Goal: Task Accomplishment & Management: Complete application form

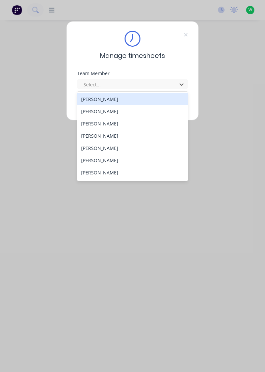
click at [109, 111] on div "[PERSON_NAME]" at bounding box center [132, 111] width 111 height 12
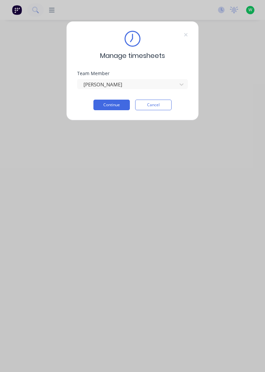
click at [117, 103] on button "Continue" at bounding box center [111, 105] width 36 height 11
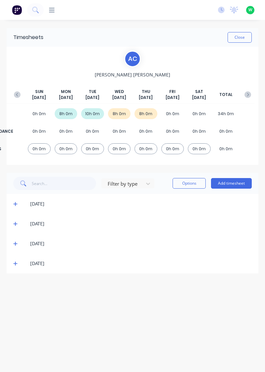
click at [14, 263] on icon at bounding box center [15, 264] width 4 height 4
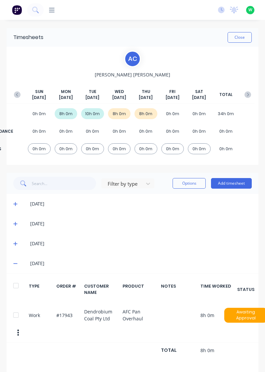
click at [242, 181] on button "Add timesheet" at bounding box center [231, 183] width 41 height 11
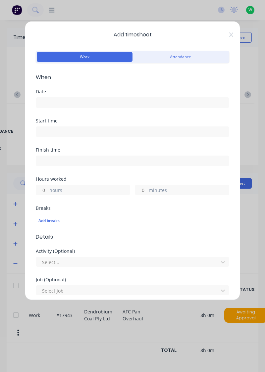
click at [125, 102] on input at bounding box center [132, 103] width 193 height 10
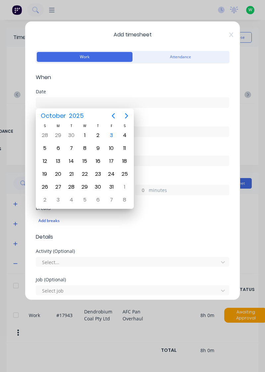
click at [106, 136] on div "3" at bounding box center [111, 135] width 13 height 13
type input "03/10/2025"
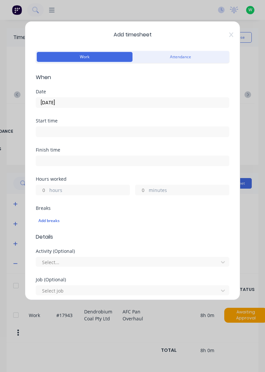
click at [83, 188] on label "hours" at bounding box center [89, 191] width 80 height 8
click at [48, 188] on input "hours" at bounding box center [42, 190] width 12 height 10
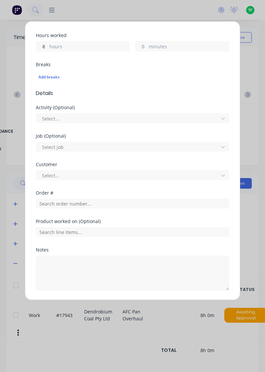
scroll to position [163, 0]
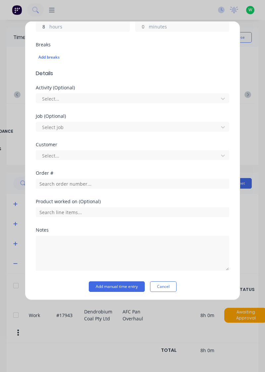
type input "8"
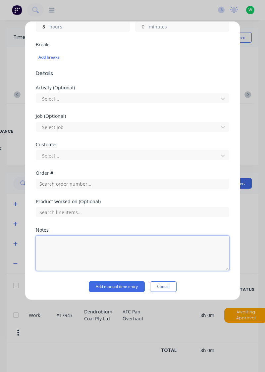
click at [95, 243] on textarea at bounding box center [132, 253] width 193 height 35
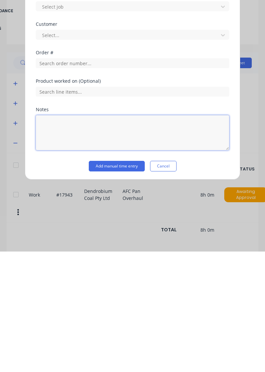
scroll to position [6, 0]
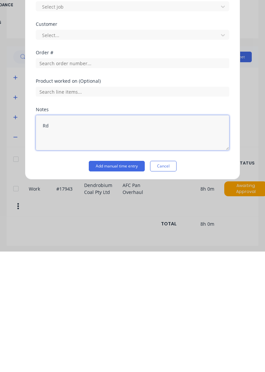
type textarea "Rdo"
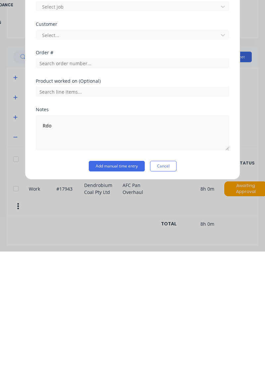
click at [127, 285] on button "Add manual time entry" at bounding box center [117, 286] width 56 height 11
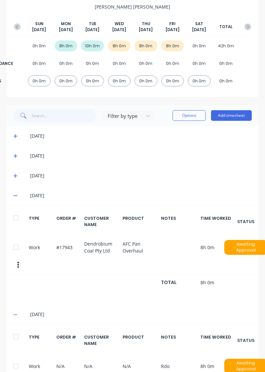
scroll to position [68, 0]
click at [13, 194] on icon at bounding box center [15, 195] width 4 height 5
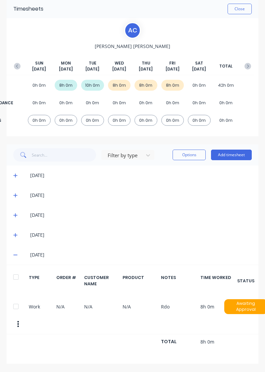
scroll to position [0, 0]
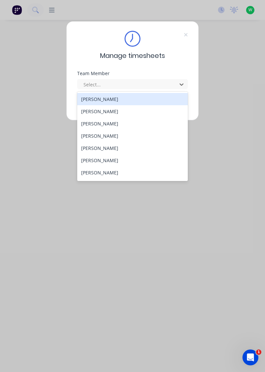
click at [106, 124] on div "[PERSON_NAME]" at bounding box center [132, 123] width 111 height 12
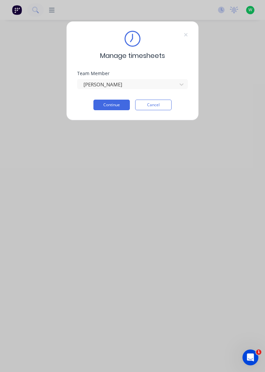
click at [116, 103] on button "Continue" at bounding box center [111, 105] width 36 height 11
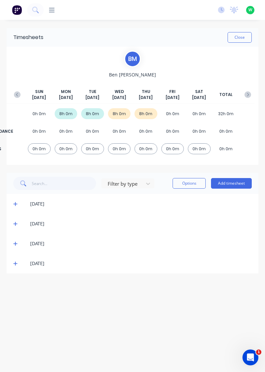
click at [243, 183] on button "Add timesheet" at bounding box center [231, 183] width 41 height 11
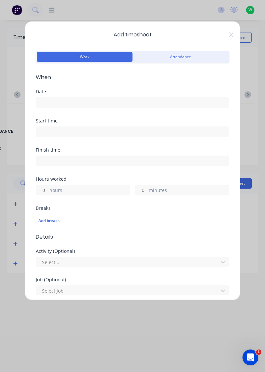
click at [156, 101] on input at bounding box center [132, 103] width 193 height 10
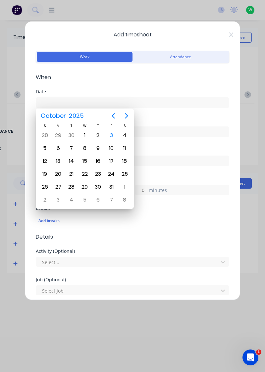
click at [109, 136] on div "3" at bounding box center [111, 135] width 10 height 10
type input "[DATE]"
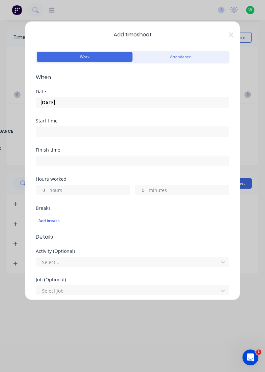
click at [106, 191] on label "hours" at bounding box center [89, 191] width 80 height 8
click at [48, 191] on input "hours" at bounding box center [42, 190] width 12 height 10
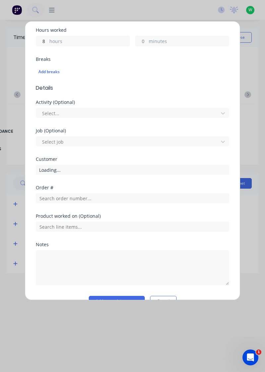
scroll to position [163, 0]
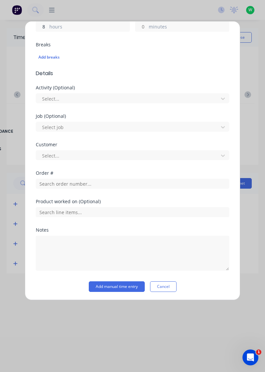
type input "8"
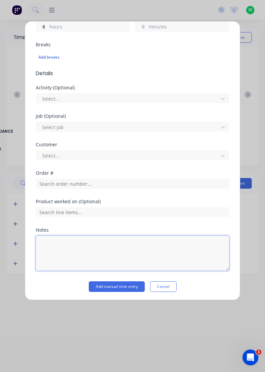
click at [98, 238] on textarea at bounding box center [132, 253] width 193 height 35
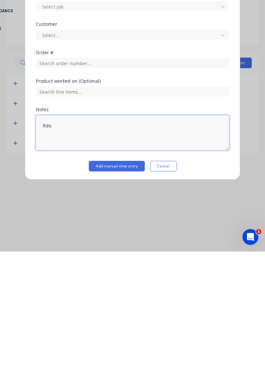
type textarea "Rdo"
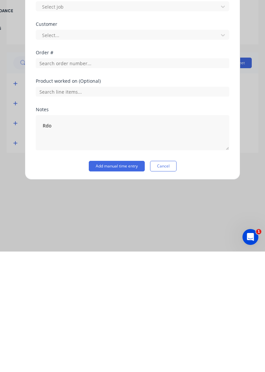
click at [133, 285] on button "Add manual time entry" at bounding box center [117, 286] width 56 height 11
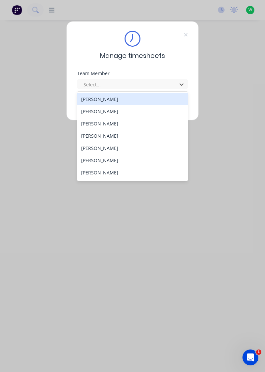
click at [108, 121] on div "[PERSON_NAME]" at bounding box center [132, 123] width 111 height 12
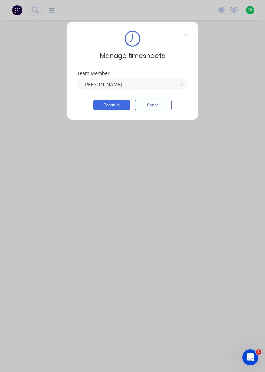
click at [118, 105] on button "Continue" at bounding box center [111, 105] width 36 height 11
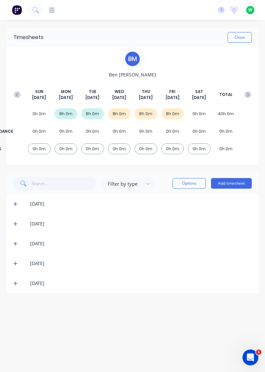
click at [14, 285] on span at bounding box center [16, 283] width 6 height 7
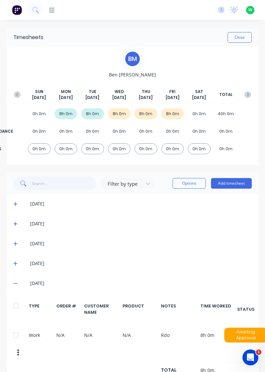
click at [15, 261] on icon at bounding box center [15, 263] width 4 height 5
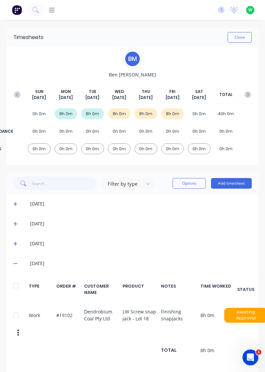
click at [15, 243] on icon at bounding box center [15, 244] width 4 height 4
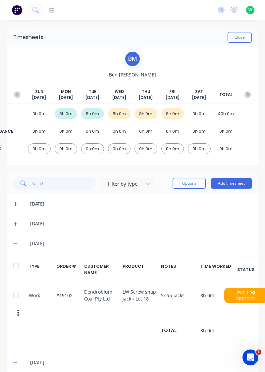
click at [17, 244] on span at bounding box center [16, 243] width 6 height 7
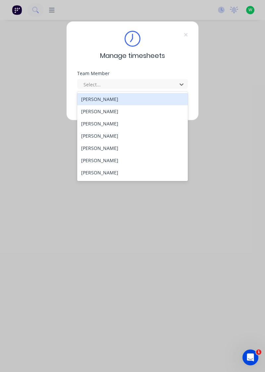
click at [109, 110] on div "[PERSON_NAME]" at bounding box center [132, 111] width 111 height 12
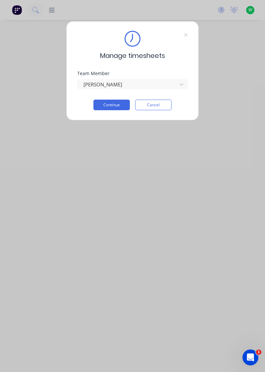
click at [116, 106] on button "Continue" at bounding box center [111, 105] width 36 height 11
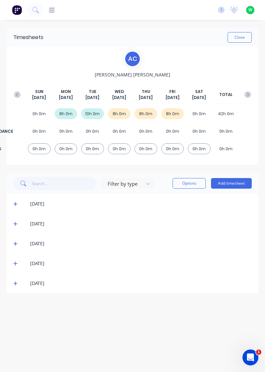
click at [14, 282] on icon at bounding box center [15, 283] width 4 height 5
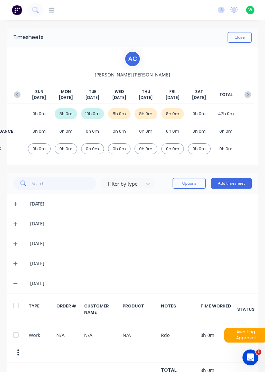
click at [16, 261] on icon at bounding box center [15, 263] width 4 height 5
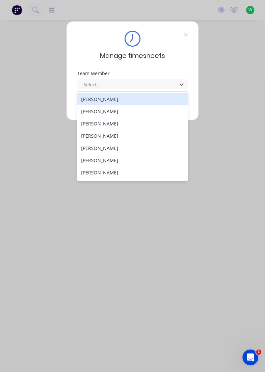
click at [106, 134] on div "[PERSON_NAME]" at bounding box center [132, 136] width 111 height 12
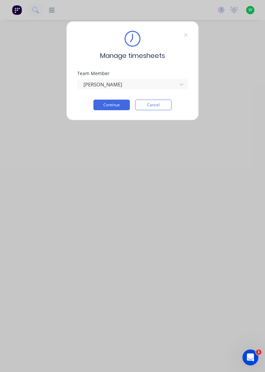
click at [118, 103] on button "Continue" at bounding box center [111, 105] width 36 height 11
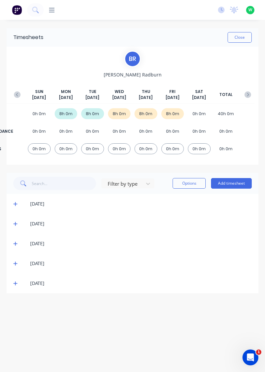
click at [14, 283] on icon at bounding box center [15, 283] width 4 height 5
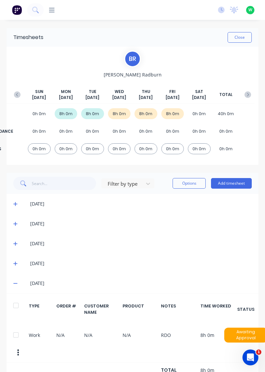
click at [18, 260] on span at bounding box center [16, 263] width 6 height 7
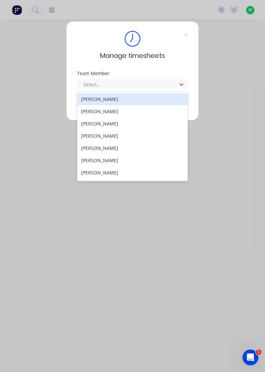
click at [106, 161] on div "[PERSON_NAME]" at bounding box center [132, 160] width 111 height 12
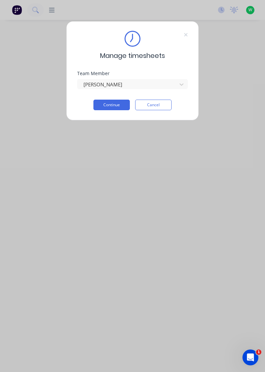
click at [118, 106] on button "Continue" at bounding box center [111, 105] width 36 height 11
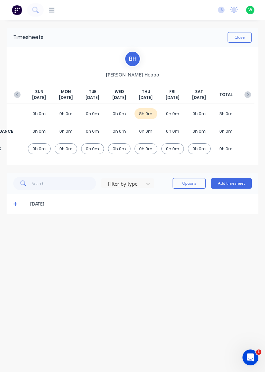
click at [14, 203] on icon at bounding box center [15, 204] width 4 height 4
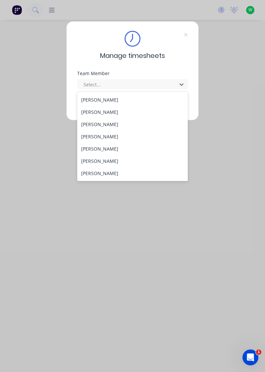
scroll to position [24, 0]
click at [108, 148] on div "[PERSON_NAME]" at bounding box center [132, 149] width 111 height 12
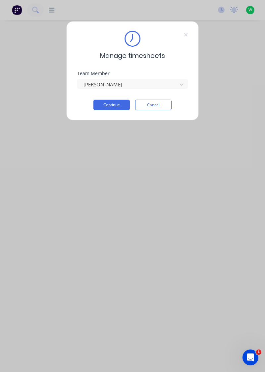
click at [120, 105] on button "Continue" at bounding box center [111, 105] width 36 height 11
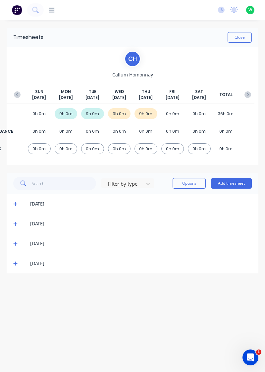
click at [15, 261] on icon at bounding box center [15, 263] width 4 height 5
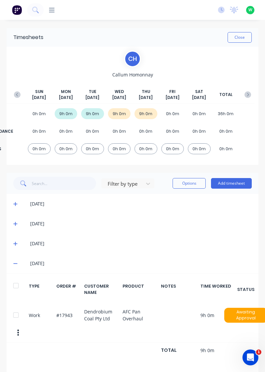
click at [13, 243] on icon at bounding box center [15, 243] width 4 height 5
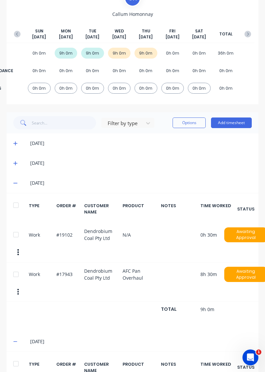
scroll to position [59, 0]
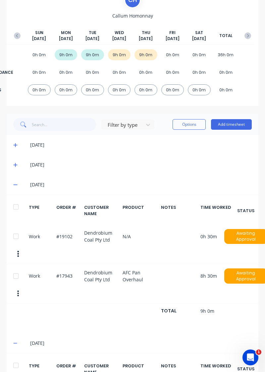
click at [234, 119] on button "Add timesheet" at bounding box center [231, 124] width 41 height 11
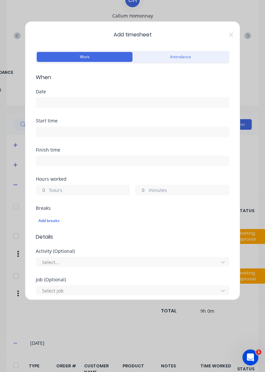
click at [174, 102] on input at bounding box center [132, 103] width 193 height 10
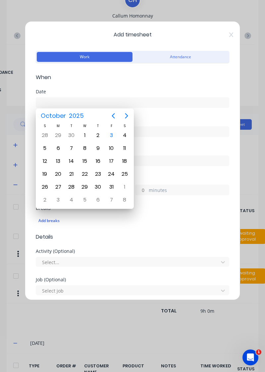
click at [108, 135] on div "3" at bounding box center [111, 135] width 10 height 10
type input "03/10/2025"
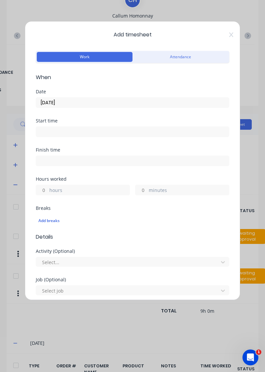
click at [91, 188] on label "hours" at bounding box center [89, 191] width 80 height 8
click at [48, 188] on input "hours" at bounding box center [42, 190] width 12 height 10
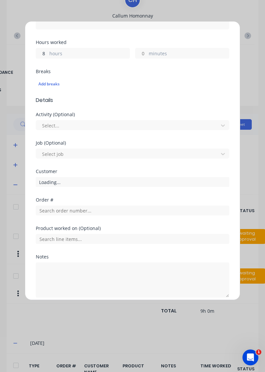
scroll to position [163, 0]
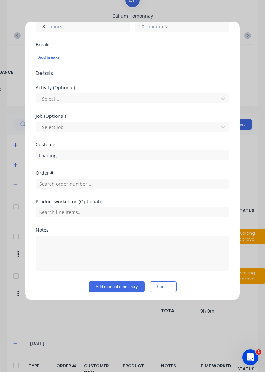
type input "8"
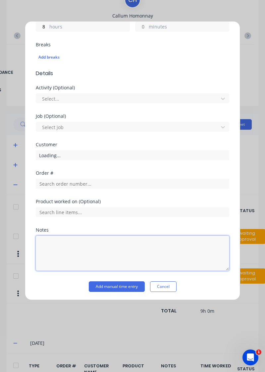
click at [84, 242] on textarea at bounding box center [132, 253] width 193 height 35
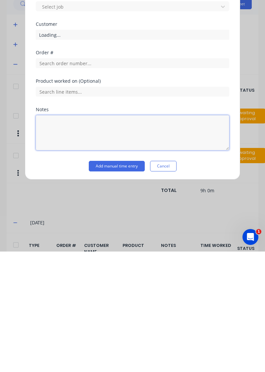
scroll to position [65, 0]
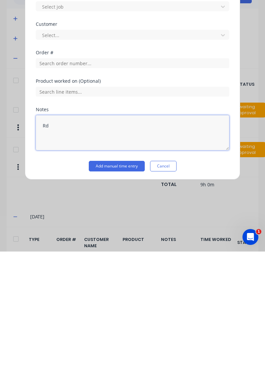
type textarea "Rdo"
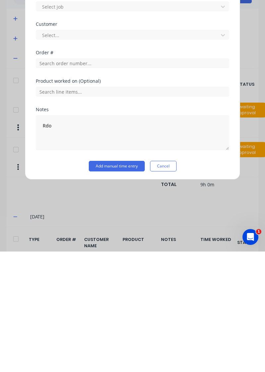
click at [120, 284] on button "Add manual time entry" at bounding box center [117, 286] width 56 height 11
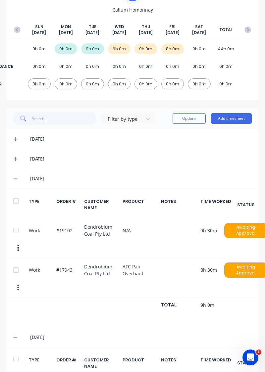
scroll to position [0, 0]
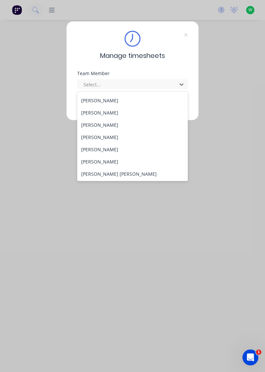
scroll to position [48, 0]
click at [114, 135] on div "[PERSON_NAME]" at bounding box center [132, 136] width 111 height 12
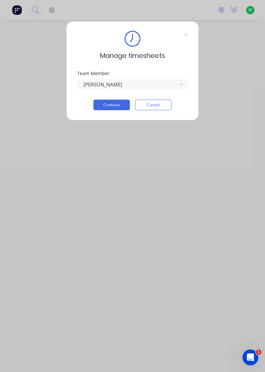
click at [116, 103] on button "Continue" at bounding box center [111, 105] width 36 height 11
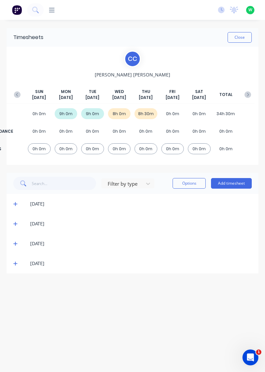
click at [15, 264] on icon at bounding box center [15, 264] width 4 height 4
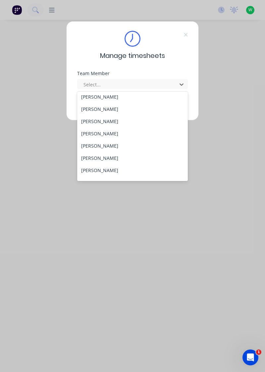
scroll to position [39, 0]
click at [107, 157] on div "[PERSON_NAME]" at bounding box center [132, 158] width 111 height 12
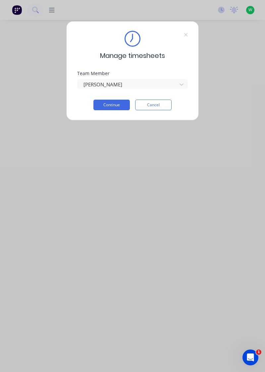
click at [113, 102] on button "Continue" at bounding box center [111, 105] width 36 height 11
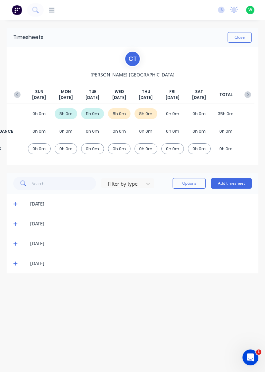
click at [15, 263] on icon at bounding box center [15, 264] width 4 height 4
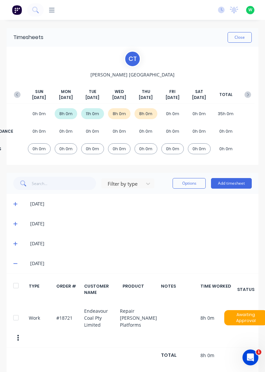
click at [231, 178] on button "Add timesheet" at bounding box center [231, 183] width 41 height 11
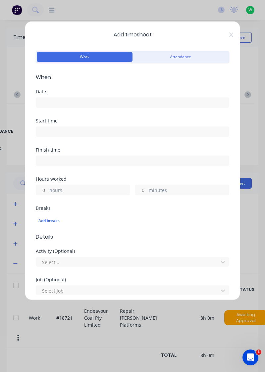
click at [118, 100] on input at bounding box center [132, 103] width 193 height 10
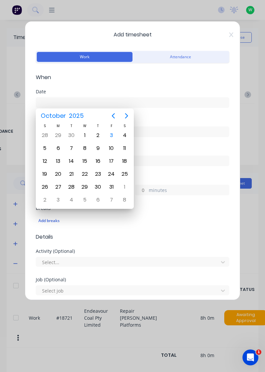
click at [109, 135] on div "3" at bounding box center [111, 135] width 10 height 10
type input "03/10/2025"
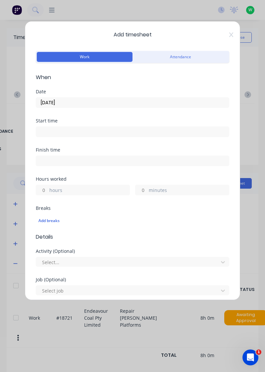
click at [100, 189] on label "hours" at bounding box center [89, 191] width 80 height 8
click at [48, 189] on input "hours" at bounding box center [42, 190] width 12 height 10
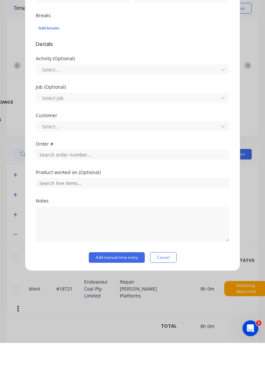
scroll to position [143, 0]
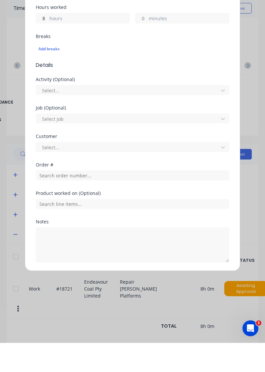
type input "8"
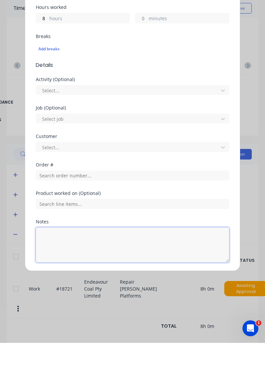
click at [81, 262] on textarea at bounding box center [132, 273] width 193 height 35
type textarea "Rdo"
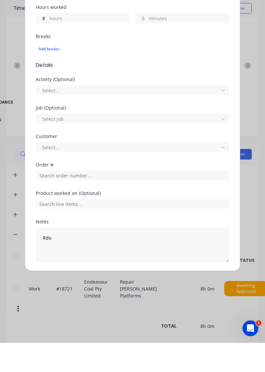
click at [134, 302] on button "Add manual time entry" at bounding box center [117, 307] width 56 height 11
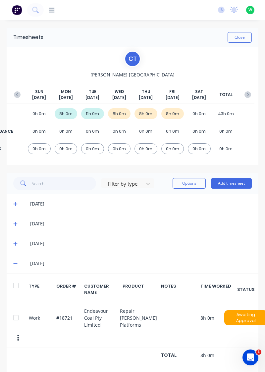
click at [240, 181] on button "Add timesheet" at bounding box center [231, 183] width 41 height 11
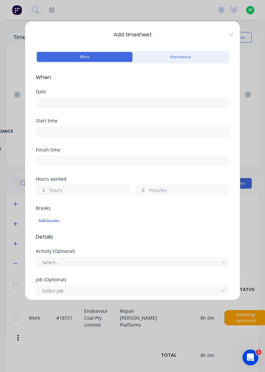
click at [164, 100] on input at bounding box center [132, 103] width 193 height 10
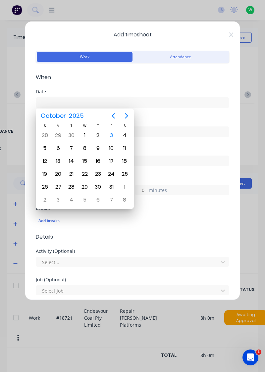
click at [69, 146] on div "7" at bounding box center [72, 148] width 10 height 10
type input "07/10/2025"
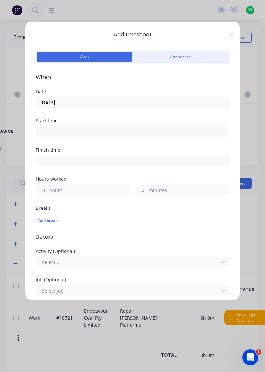
click at [85, 188] on label "hours" at bounding box center [89, 191] width 80 height 8
click at [48, 188] on input "hours" at bounding box center [42, 190] width 12 height 10
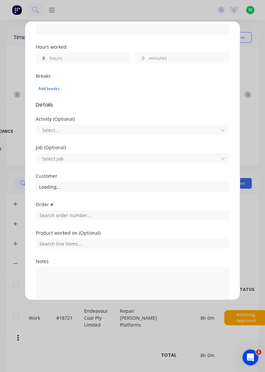
scroll to position [135, 0]
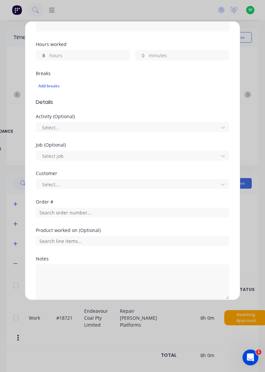
type input "8"
click at [83, 271] on textarea at bounding box center [132, 281] width 193 height 35
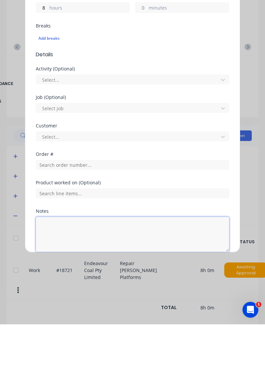
scroll to position [21, 0]
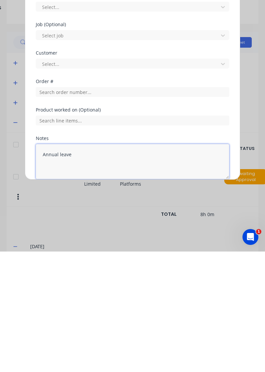
type textarea "Annual leave"
click at [120, 311] on button "Add manual time entry" at bounding box center [117, 315] width 56 height 11
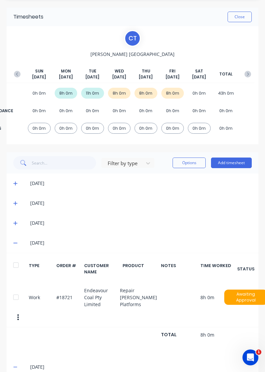
click at [230, 160] on button "Add timesheet" at bounding box center [231, 163] width 41 height 11
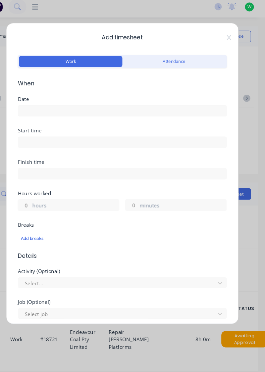
scroll to position [0, 0]
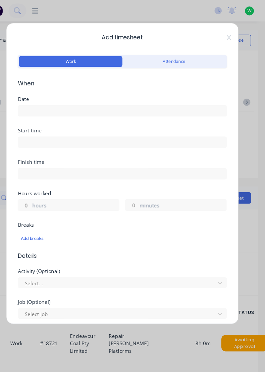
click at [158, 98] on input at bounding box center [132, 103] width 193 height 10
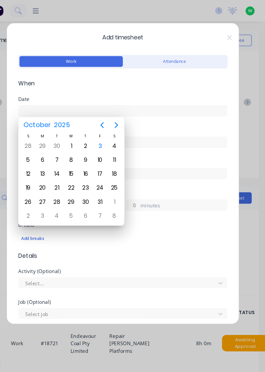
scroll to position [0, 0]
click at [82, 146] on div "8" at bounding box center [85, 148] width 10 height 10
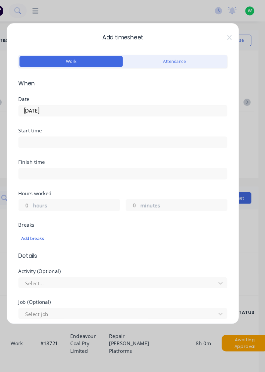
type input "08/10/2025"
click at [95, 189] on label "hours" at bounding box center [89, 191] width 80 height 8
click at [48, 189] on input "hours" at bounding box center [42, 190] width 12 height 10
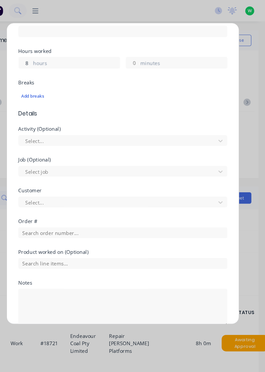
scroll to position [143, 0]
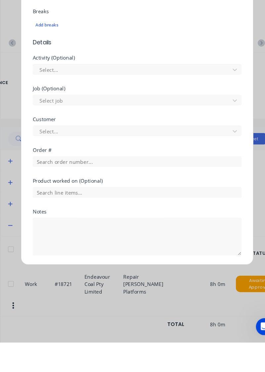
type input "8"
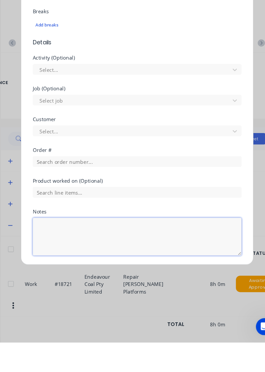
click at [100, 273] on textarea at bounding box center [132, 273] width 193 height 35
type textarea "Annual leave"
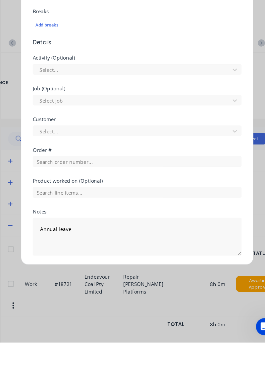
click at [111, 307] on button "Add manual time entry" at bounding box center [117, 307] width 56 height 11
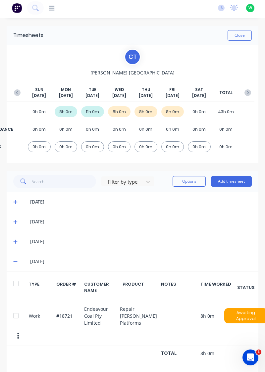
scroll to position [2, 0]
click at [247, 89] on button "button" at bounding box center [247, 93] width 13 height 12
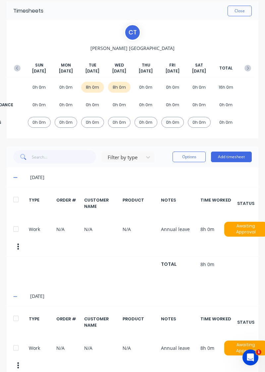
scroll to position [0, 0]
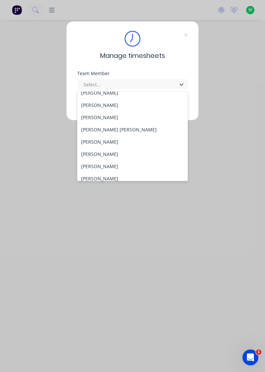
scroll to position [94, 0]
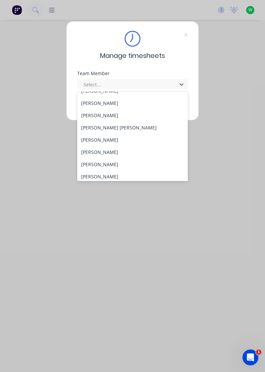
click at [111, 102] on div "[PERSON_NAME]" at bounding box center [132, 103] width 111 height 12
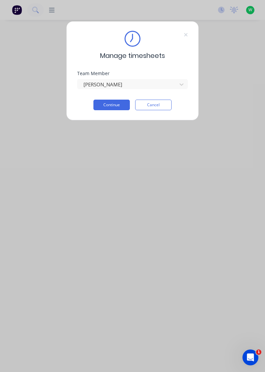
click at [115, 96] on div "Team Member [PERSON_NAME]" at bounding box center [132, 85] width 111 height 28
click at [113, 105] on button "Continue" at bounding box center [111, 105] width 36 height 11
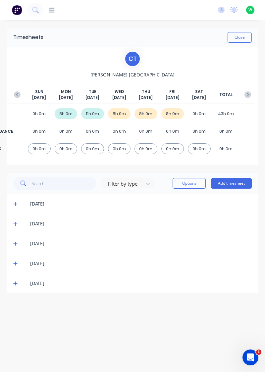
click at [18, 285] on span at bounding box center [16, 283] width 6 height 7
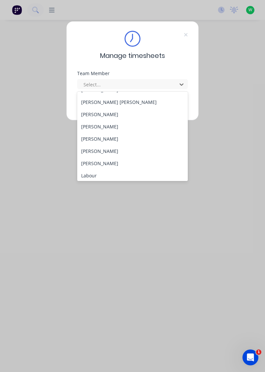
scroll to position [126, 0]
